Goal: Transaction & Acquisition: Purchase product/service

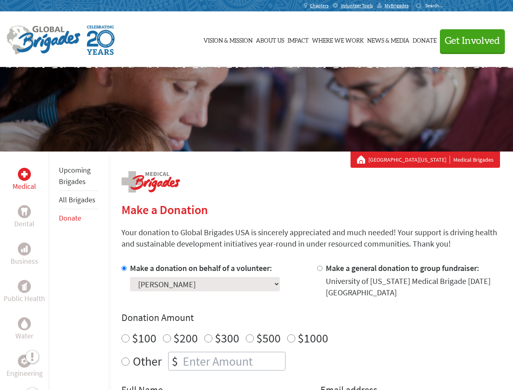
click at [448, 6] on div "Search for:" at bounding box center [432, 5] width 32 height 6
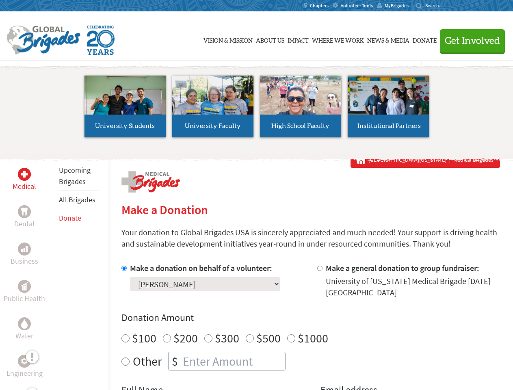
click at [468, 41] on span "Get Involved" at bounding box center [471, 41] width 55 height 10
click at [257, 109] on li "High School Faculty" at bounding box center [301, 106] width 88 height 75
click at [54, 270] on div "Upcoming Brigades All Brigades Donate" at bounding box center [79, 346] width 60 height 390
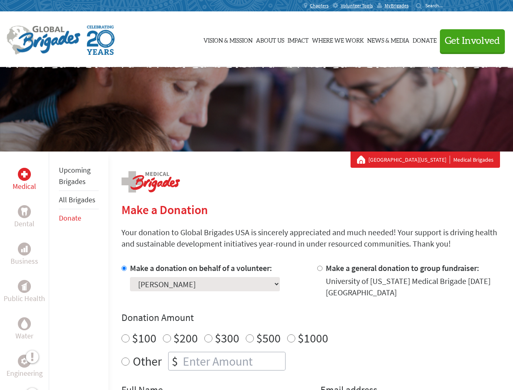
click at [310, 326] on div "Donation Amount $100 $200 $300 $500 $1000 Other $" at bounding box center [310, 340] width 378 height 59
click at [123, 268] on input "Make a donation on behalf of a volunteer:" at bounding box center [123, 267] width 5 height 5
click at [319, 268] on input "Make a general donation to group fundraiser:" at bounding box center [319, 267] width 5 height 5
radio input "true"
